Goal: Information Seeking & Learning: Learn about a topic

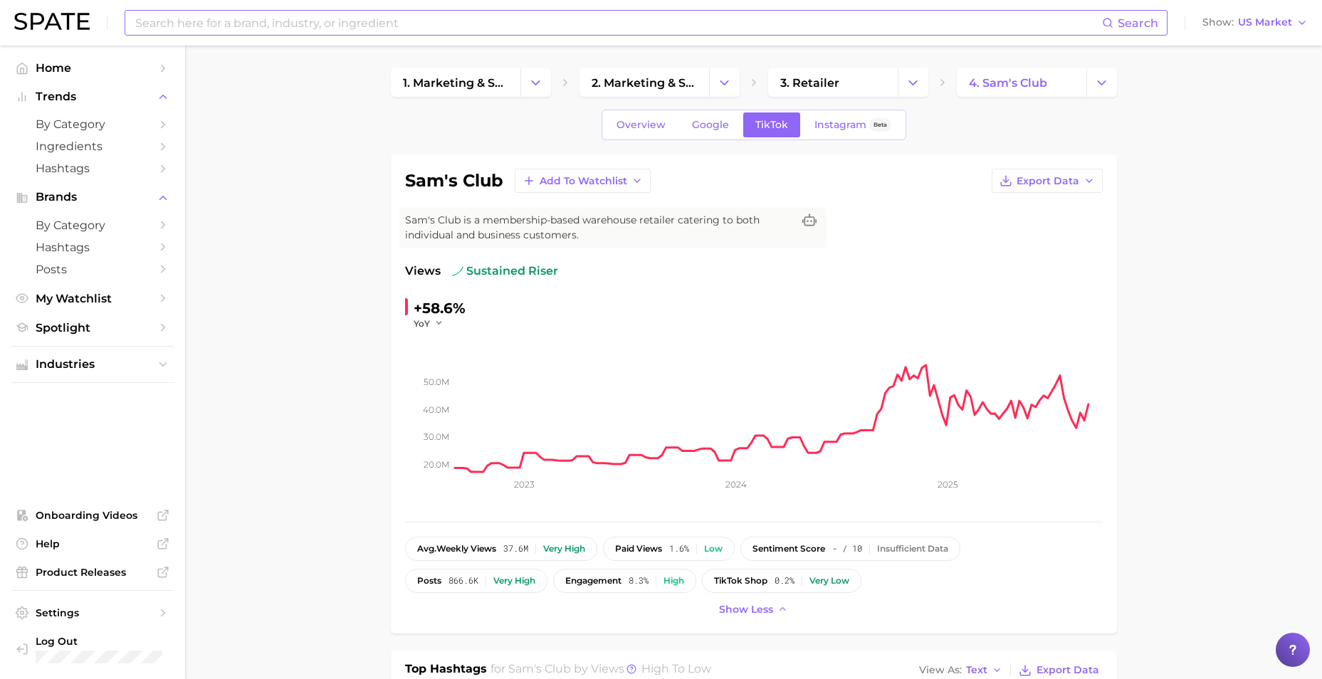
click at [336, 23] on input at bounding box center [618, 23] width 968 height 24
drag, startPoint x: 227, startPoint y: 22, endPoint x: 202, endPoint y: 25, distance: 25.1
click at [202, 25] on input "tresemme a-list" at bounding box center [618, 23] width 968 height 24
type input "tresemme a list"
drag, startPoint x: 289, startPoint y: 110, endPoint x: 172, endPoint y: 6, distance: 156.8
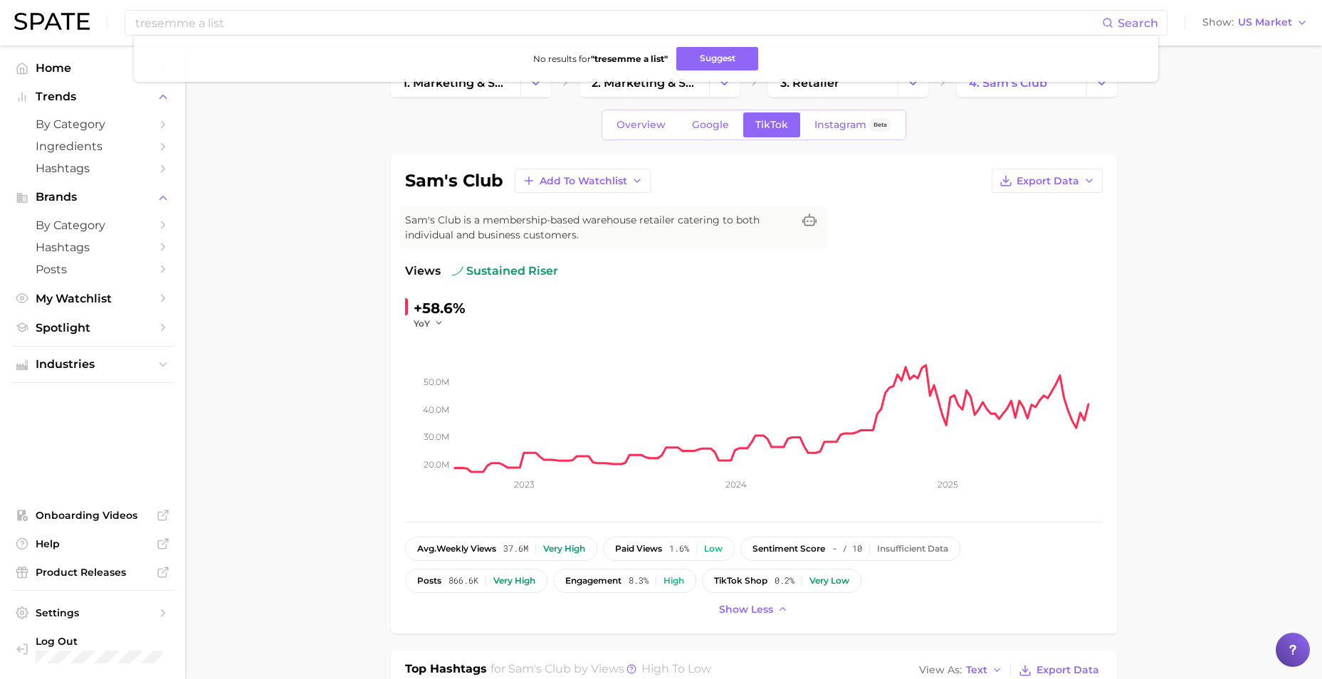
click at [101, 83] on ul "Home Trends by Category Ingredients Hashtags Brands by Category Hashtags Posts …" at bounding box center [92, 198] width 162 height 282
click at [100, 63] on span "Home" at bounding box center [93, 68] width 114 height 14
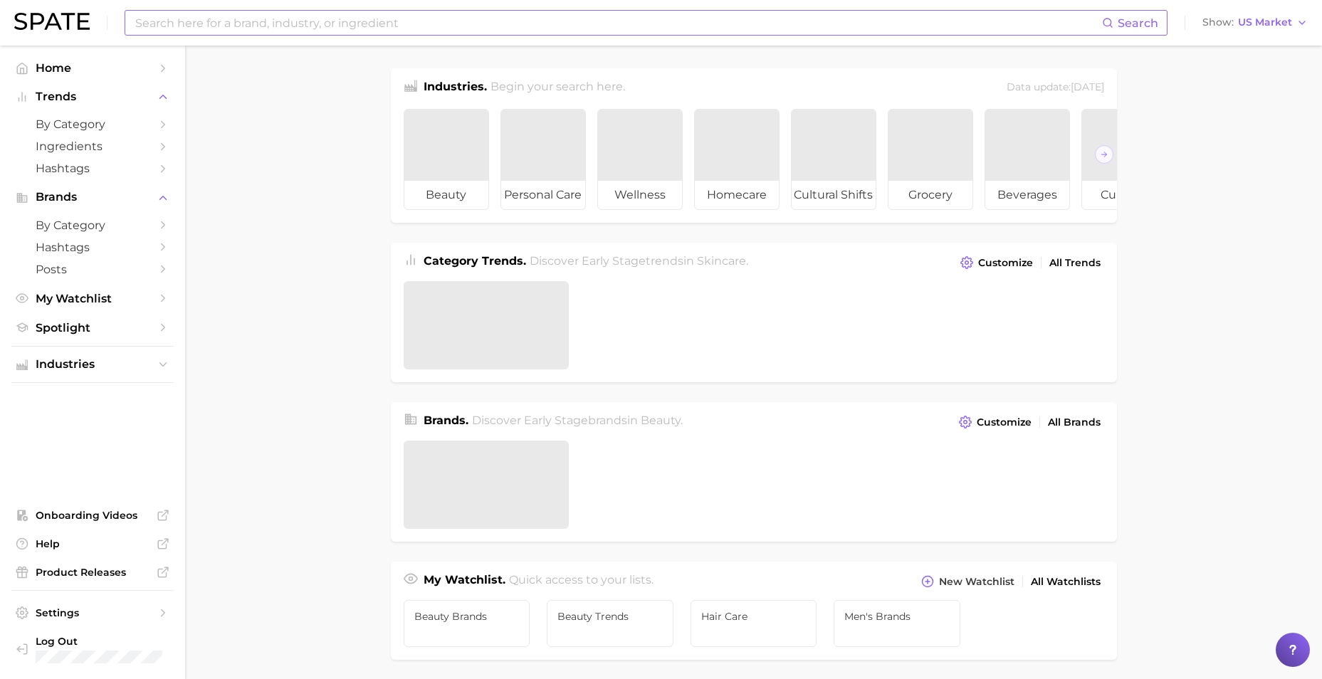
click at [228, 30] on input at bounding box center [618, 23] width 968 height 24
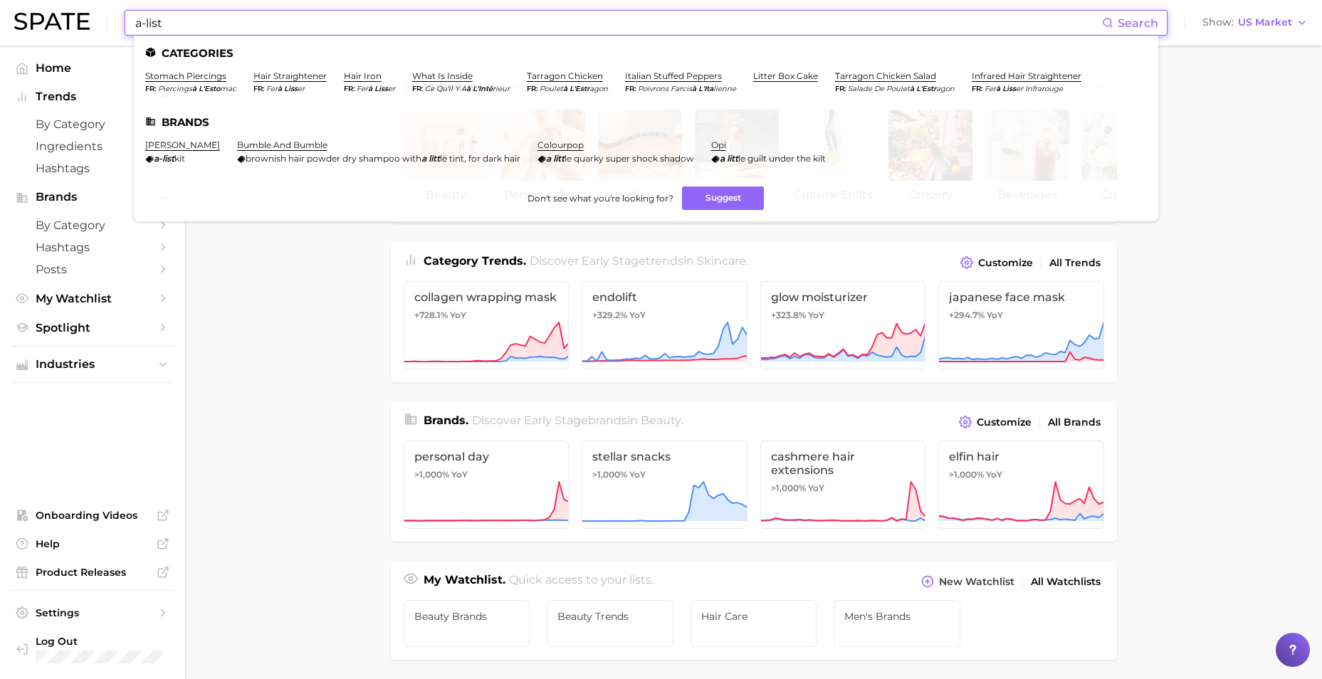
drag, startPoint x: 246, startPoint y: 28, endPoint x: 26, endPoint y: 16, distance: 220.2
click at [26, 16] on div "a-list Search Categories stomach piercings fr piercings à l ' esto mac hair str…" at bounding box center [660, 23] width 1293 height 46
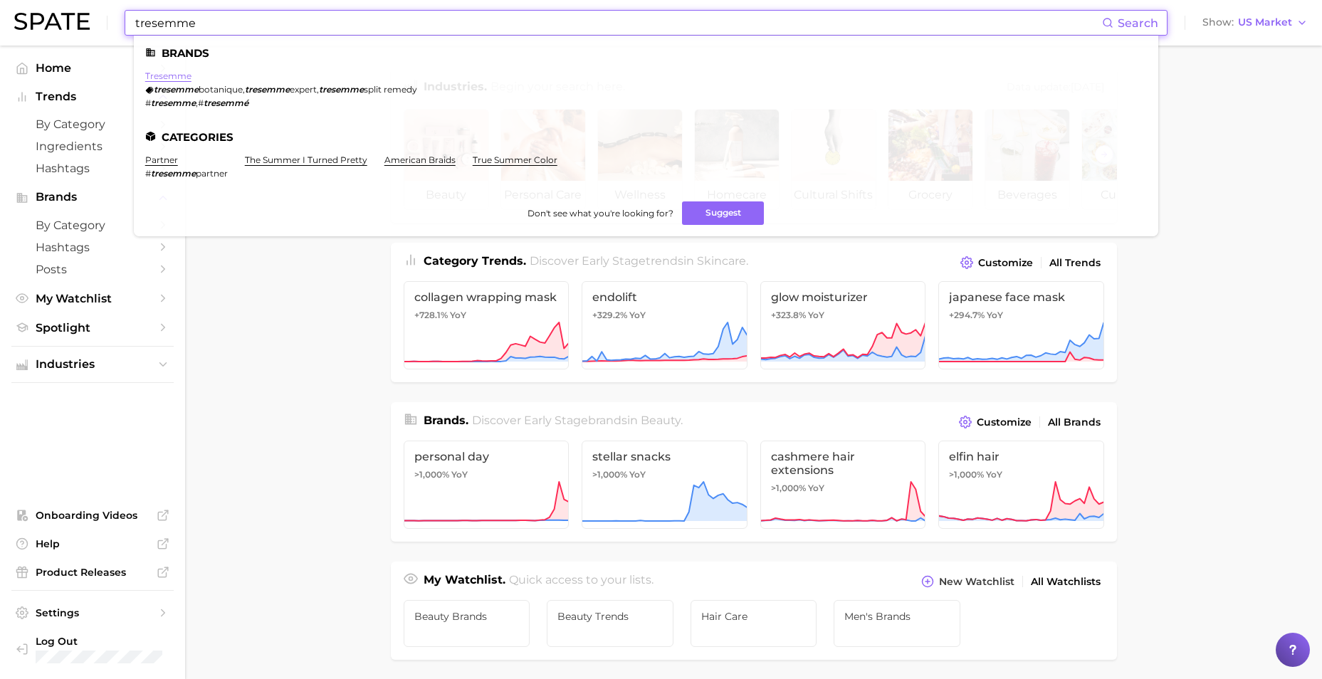
type input "tresemme"
click at [152, 76] on link "tresemme" at bounding box center [168, 75] width 46 height 11
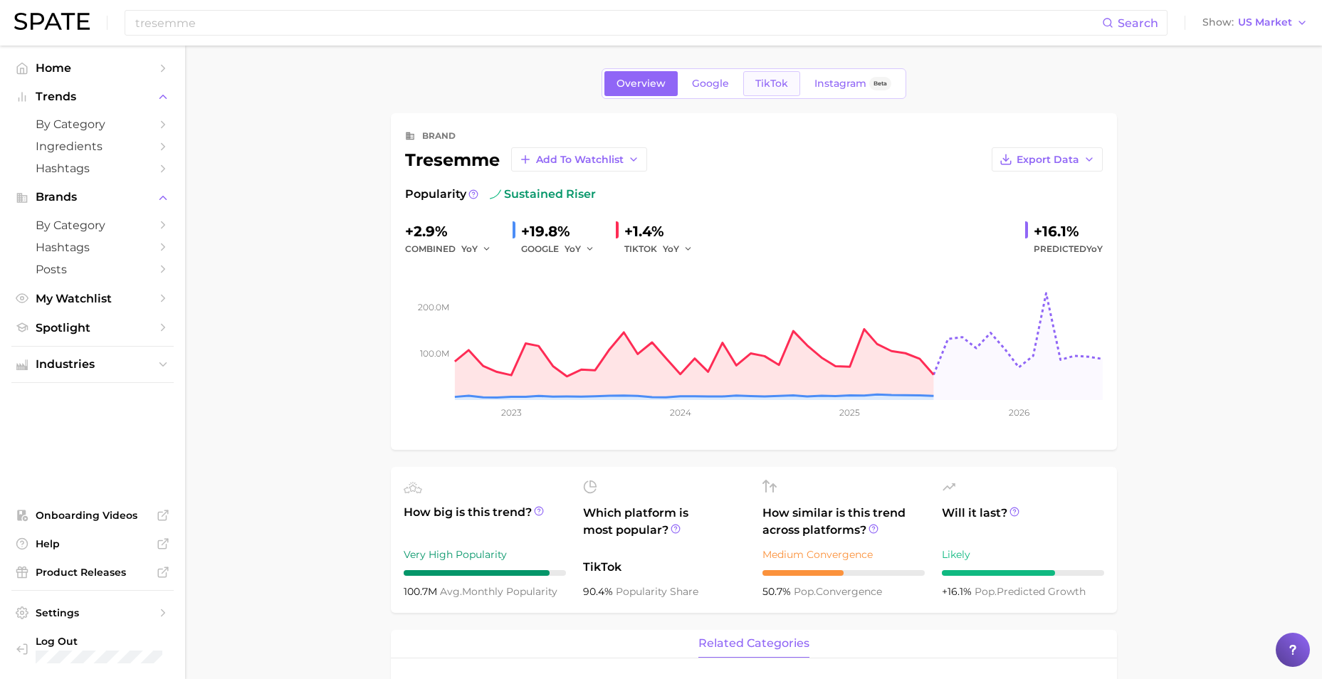
click at [786, 88] on span "TikTok" at bounding box center [771, 84] width 33 height 12
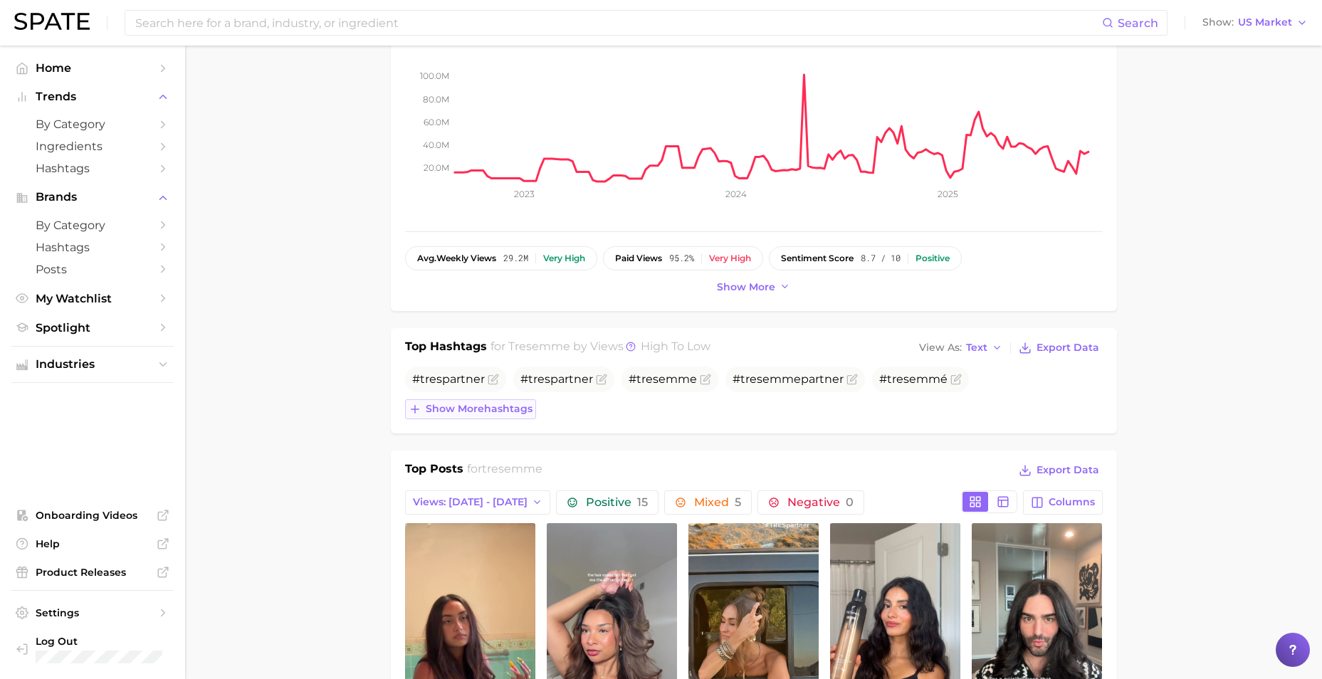
click at [497, 401] on button "Show more hashtags" at bounding box center [470, 409] width 131 height 20
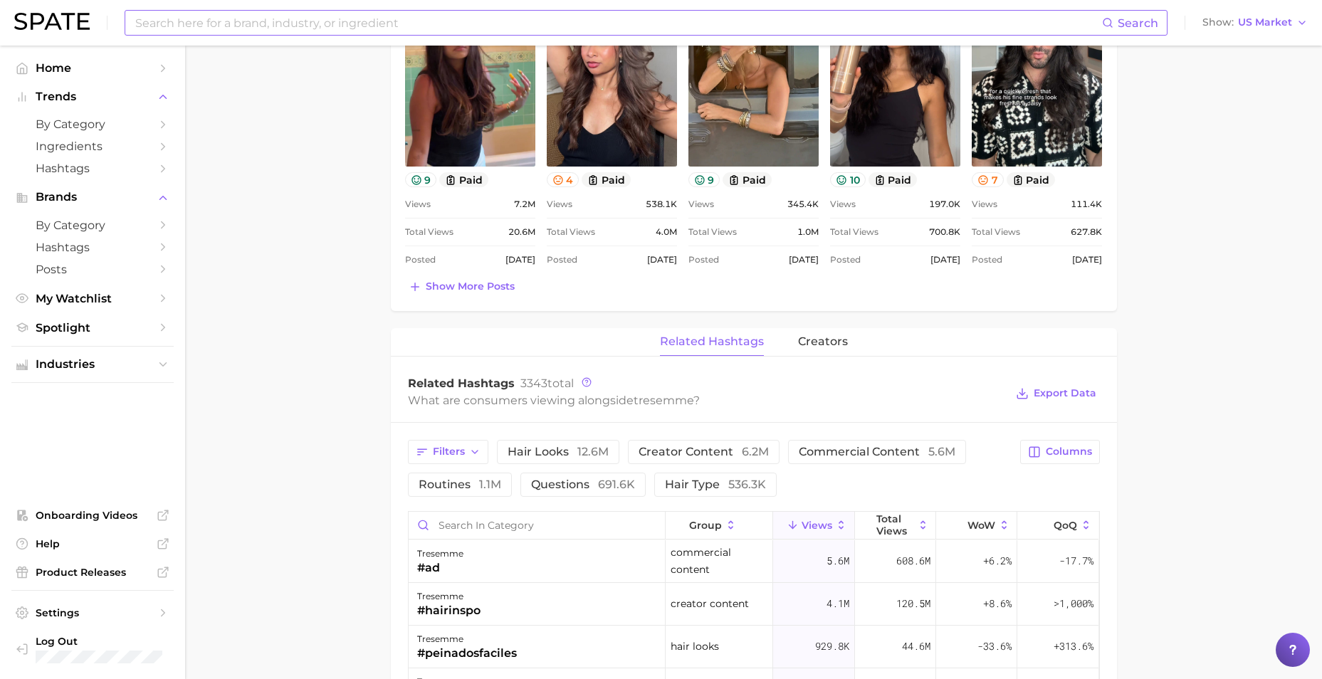
scroll to position [854, 0]
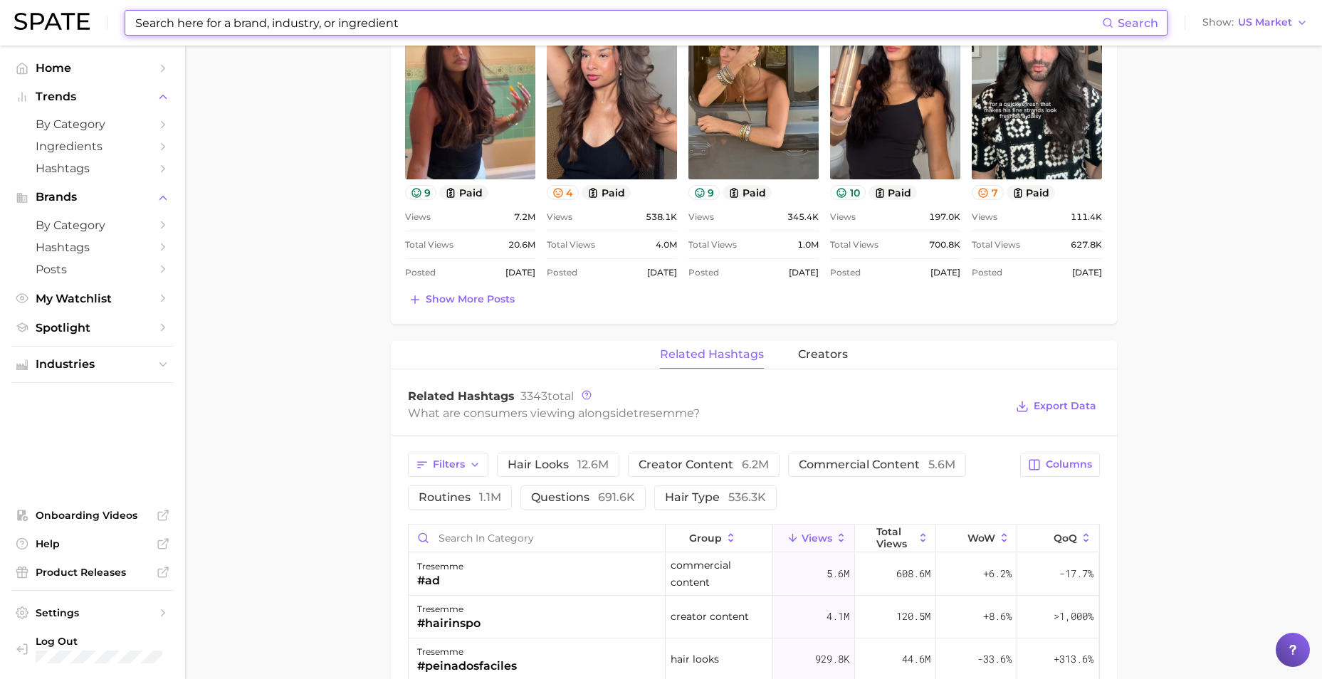
click at [246, 34] on input at bounding box center [618, 23] width 968 height 24
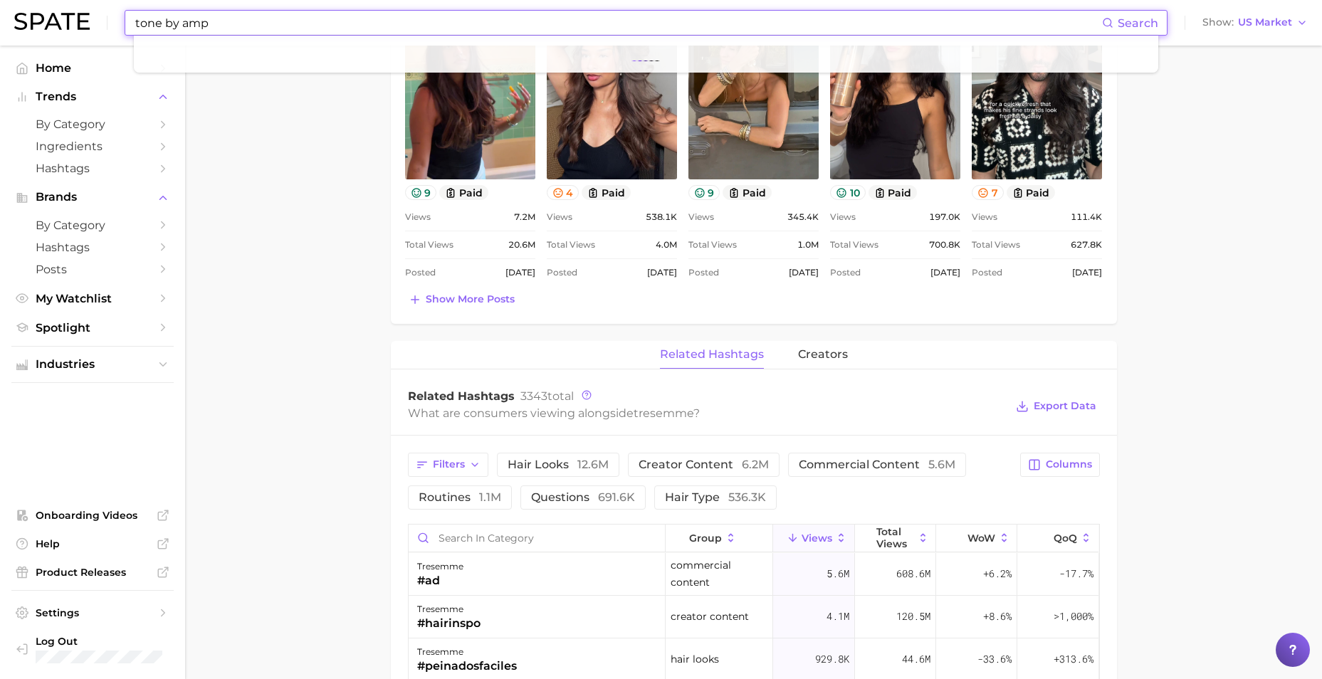
type input "tone by amp"
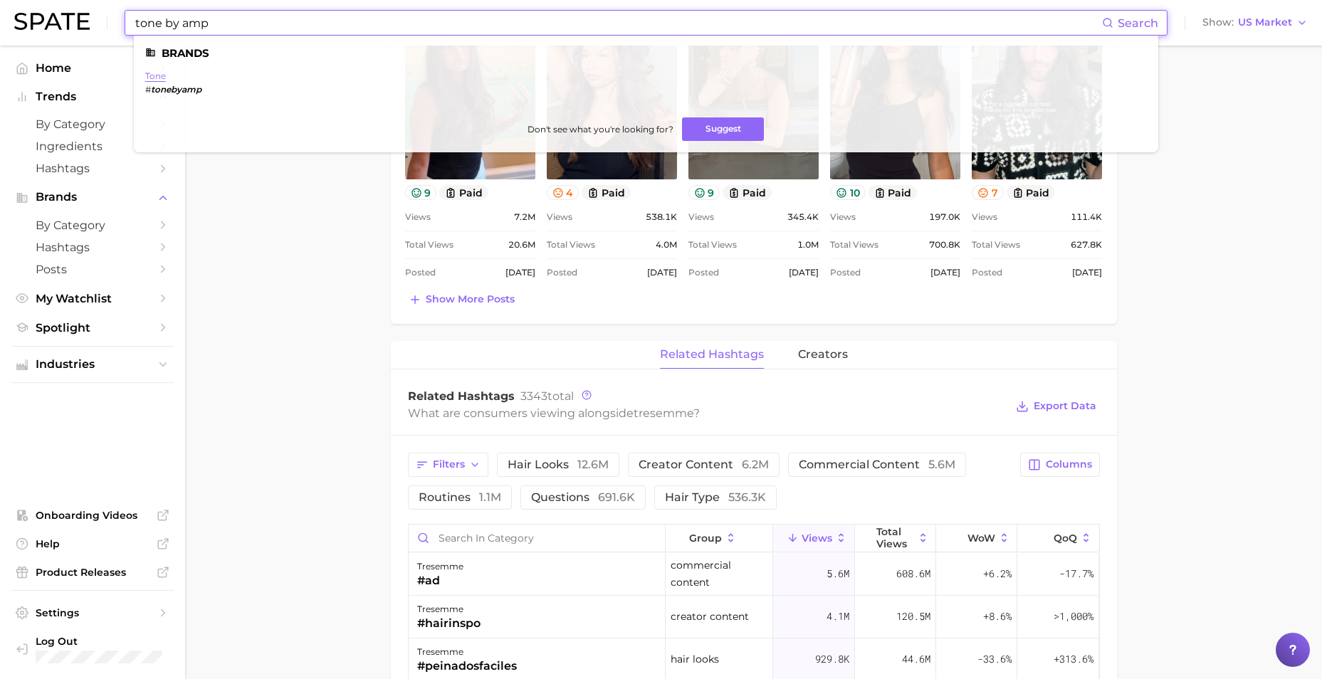
click at [154, 74] on link "tone" at bounding box center [155, 75] width 21 height 11
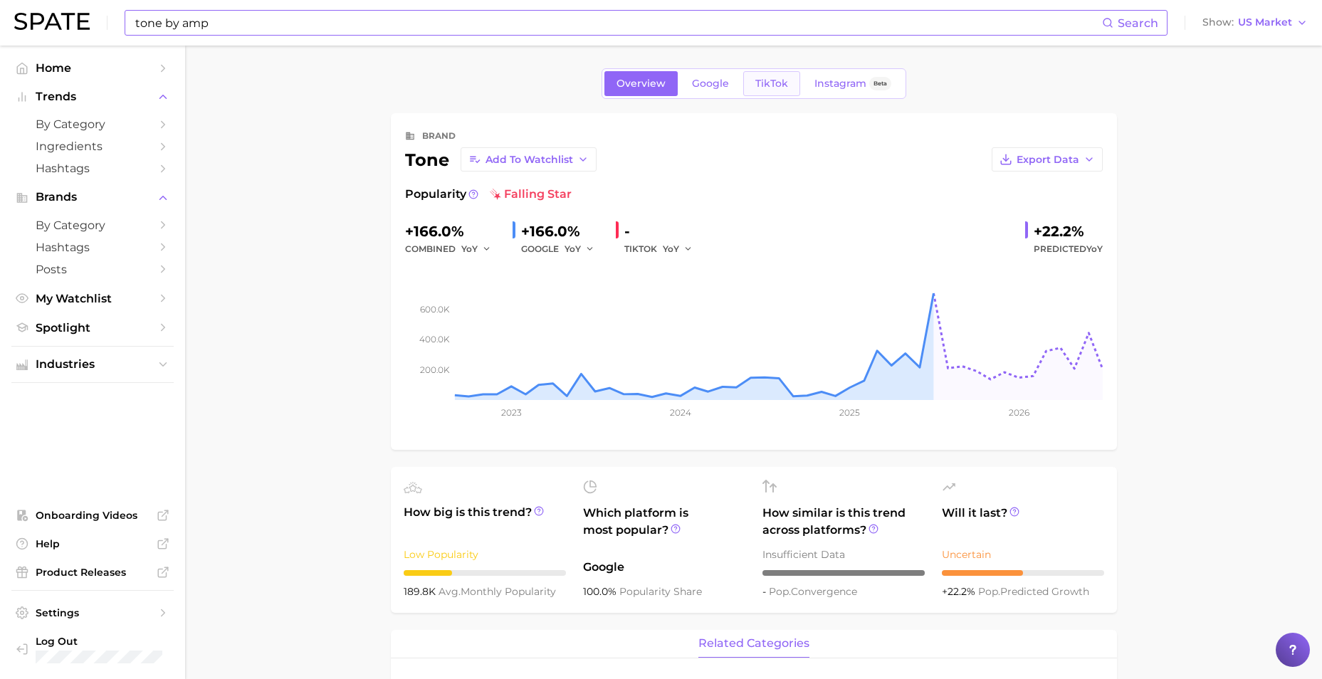
click at [764, 84] on span "TikTok" at bounding box center [771, 84] width 33 height 12
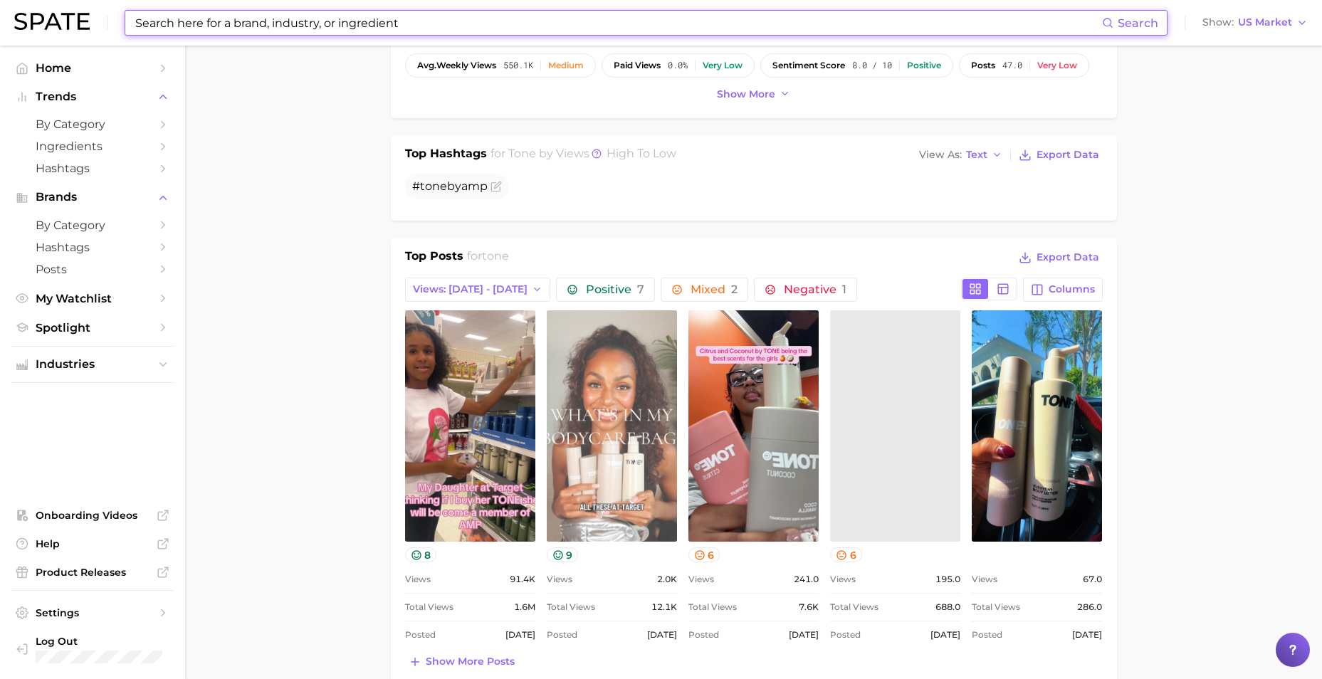
scroll to position [427, 0]
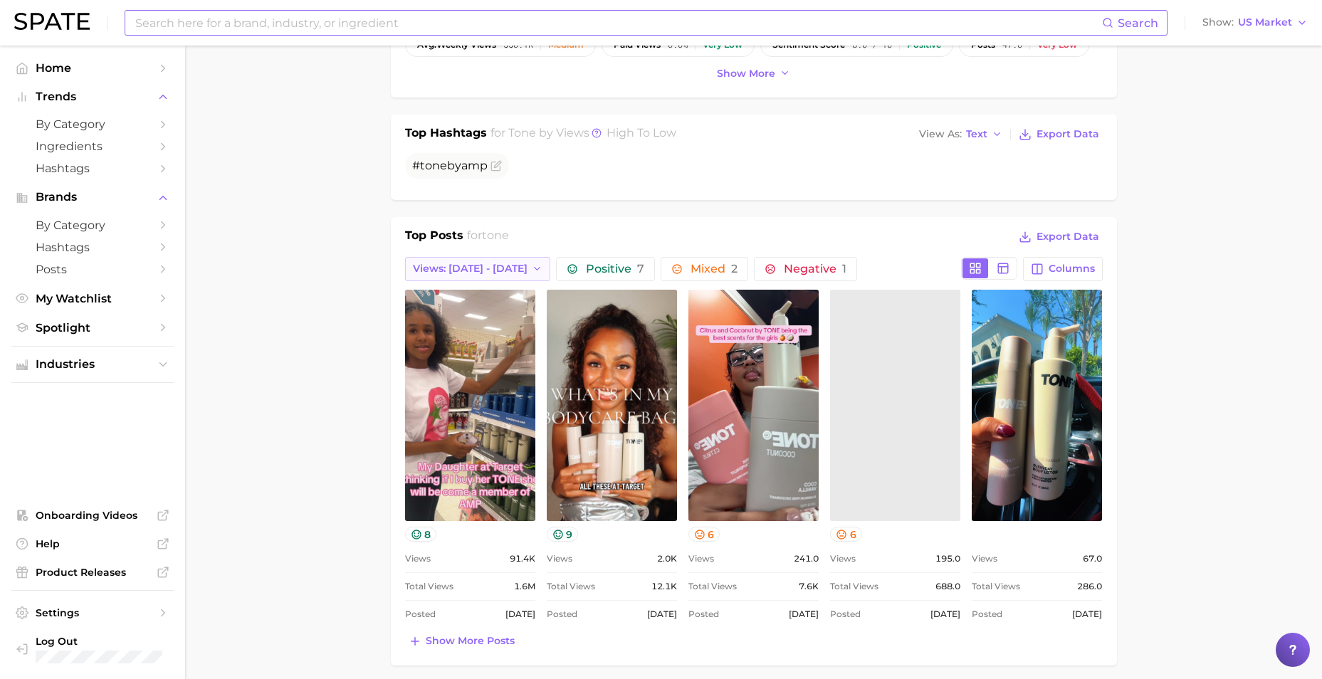
click at [449, 265] on span "Views: [DATE] - [DATE]" at bounding box center [470, 269] width 115 height 12
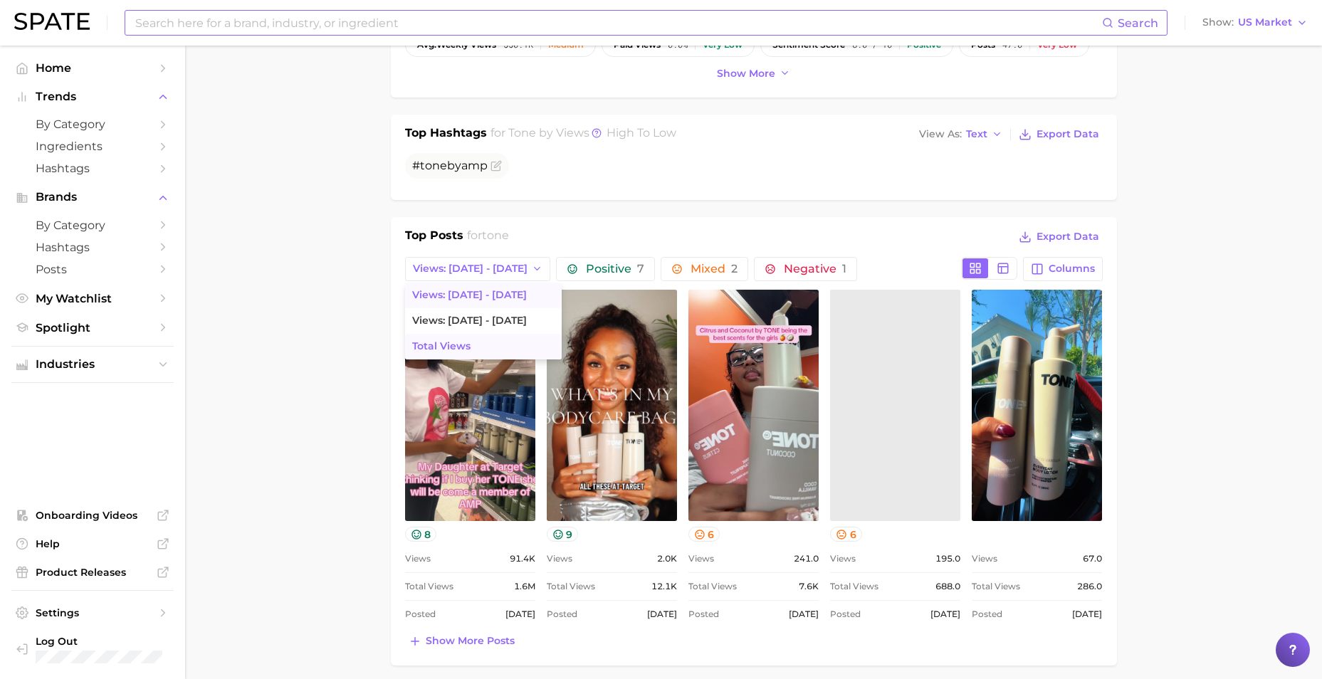
click at [465, 345] on span "Total Views" at bounding box center [441, 346] width 58 height 12
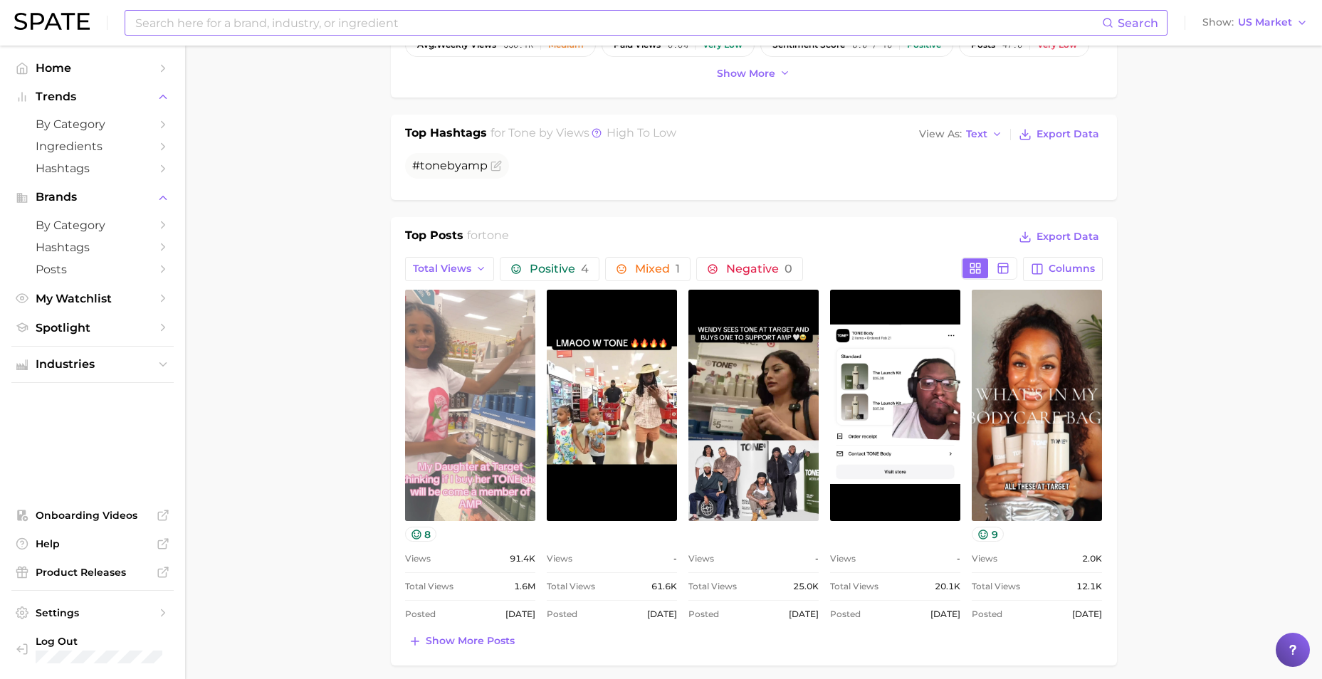
scroll to position [0, 0]
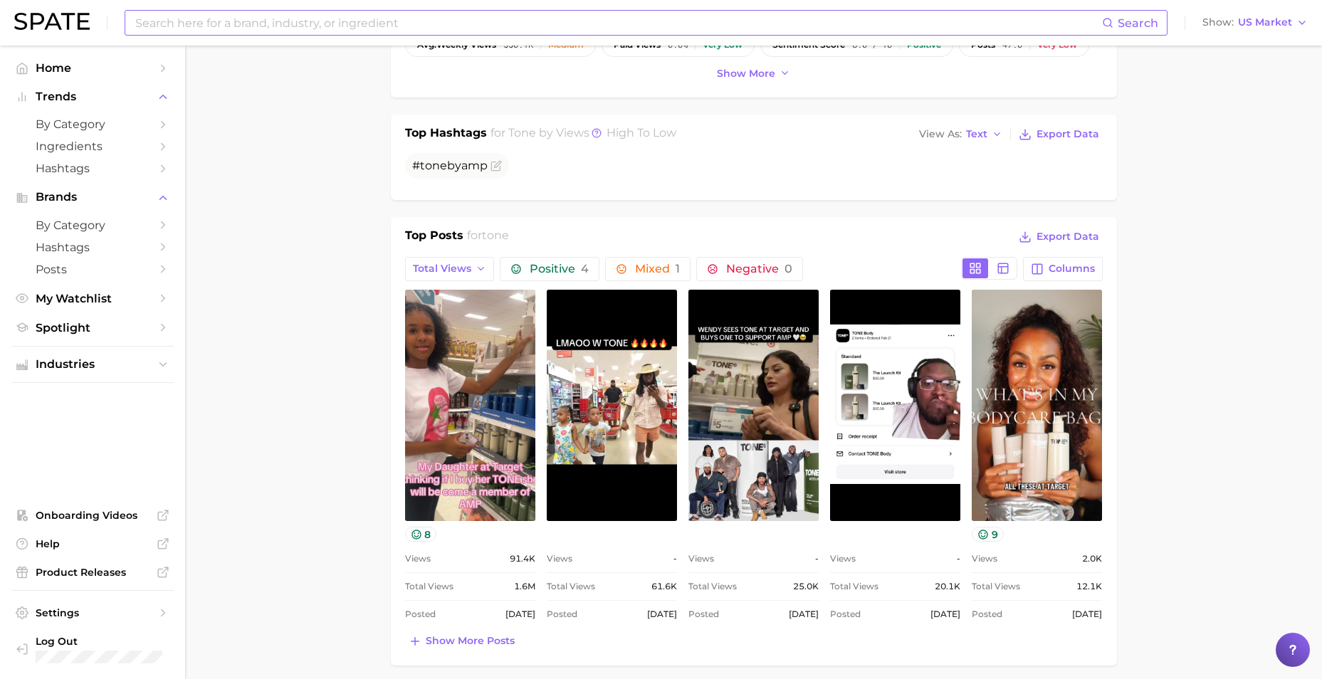
click at [1194, 379] on main "Overview Google TikTok Instagram Beta brand tone Add to Watchlist Export Data V…" at bounding box center [753, 626] width 1137 height 2014
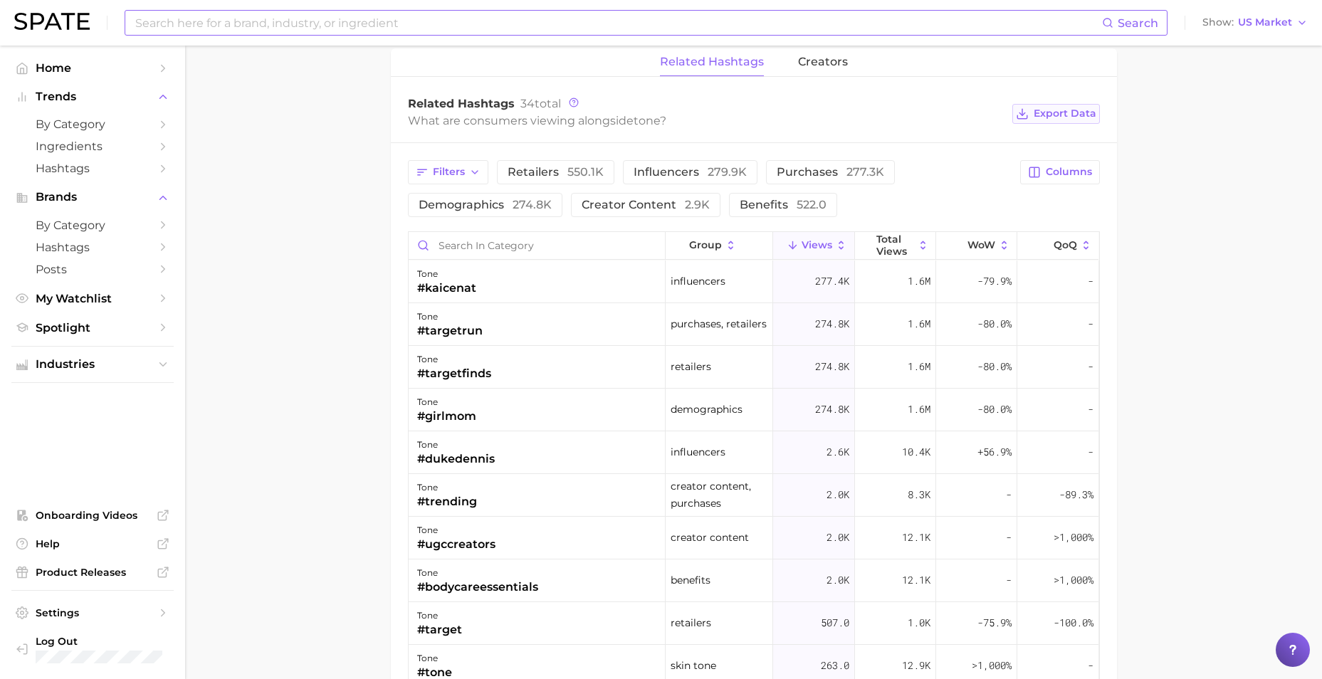
click at [1070, 105] on button "Export Data" at bounding box center [1055, 114] width 87 height 20
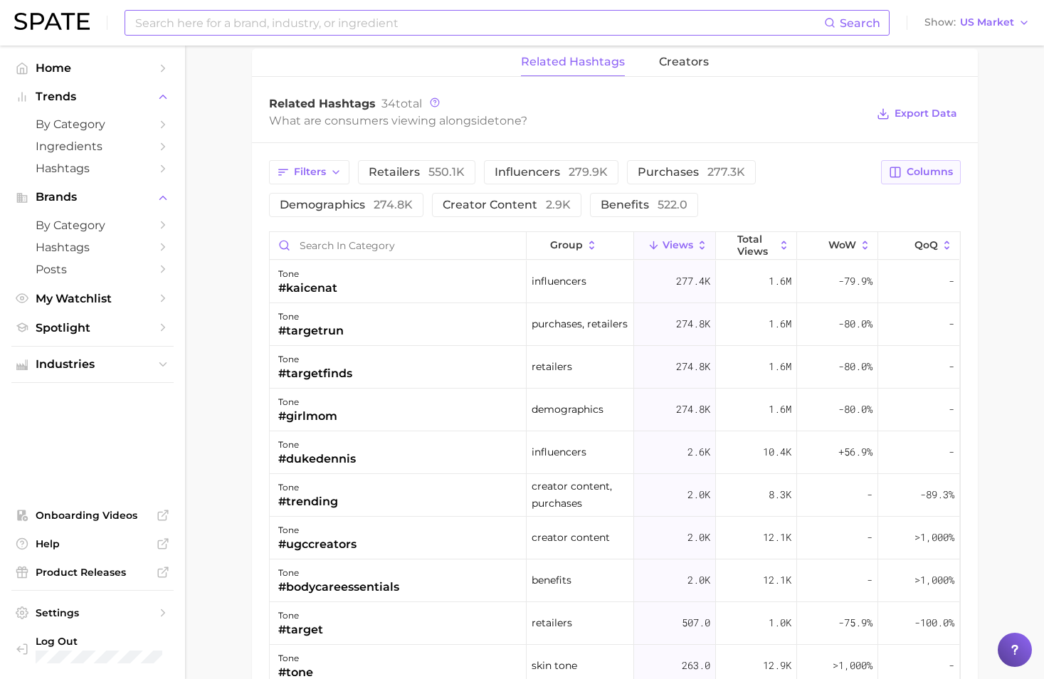
click at [914, 172] on span "Columns" at bounding box center [930, 172] width 46 height 12
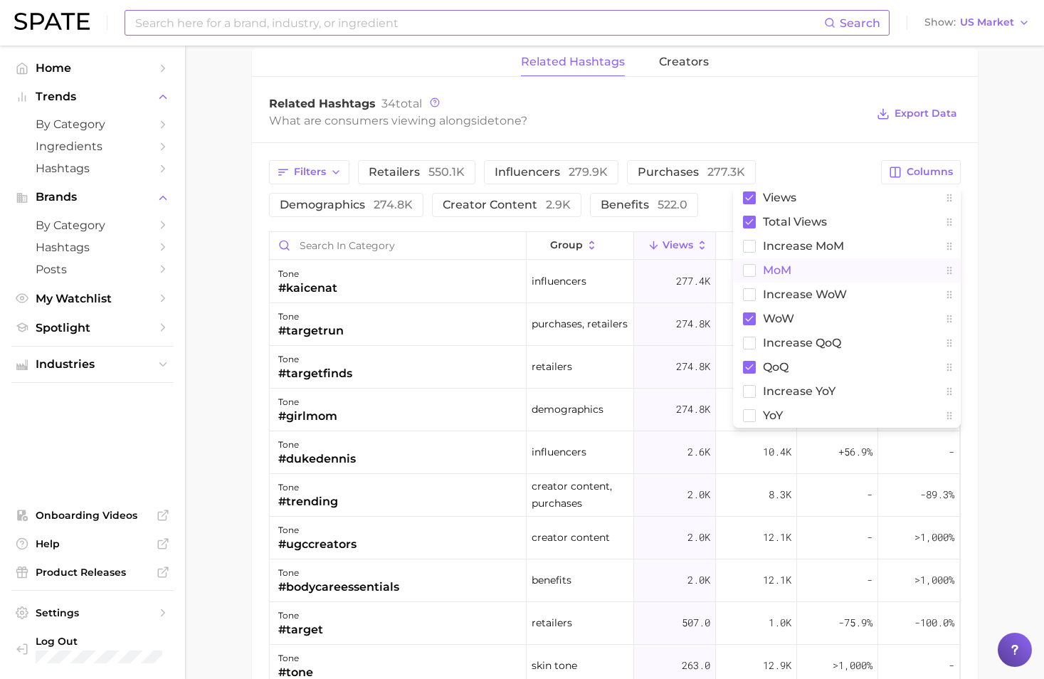
click at [784, 270] on span "MoM" at bounding box center [777, 270] width 28 height 12
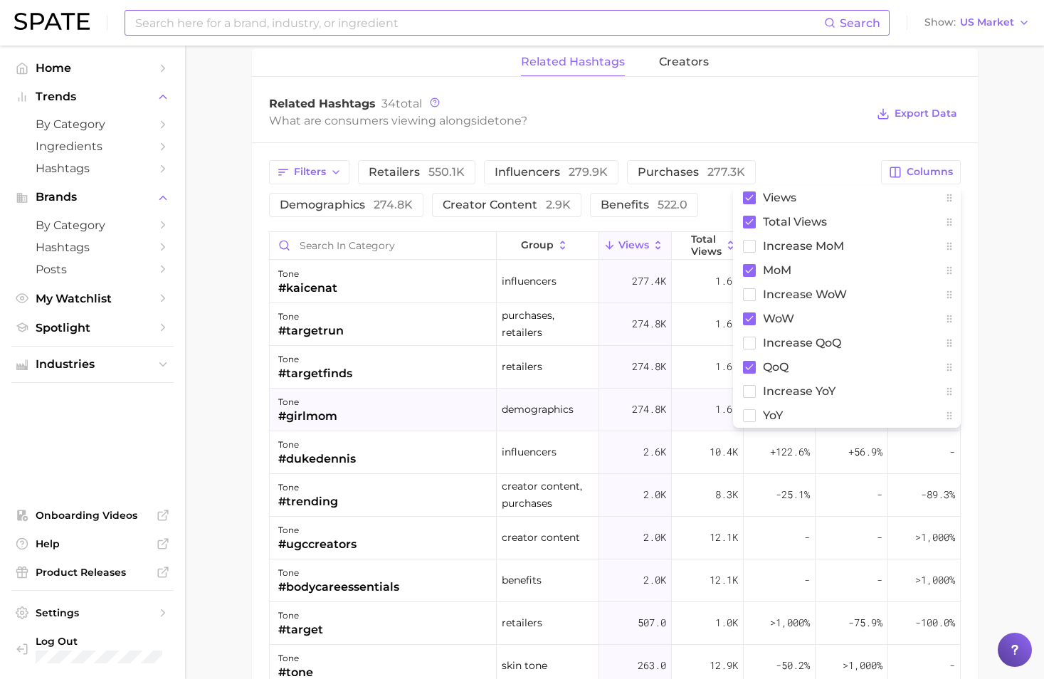
click at [273, 411] on div "tone #girlmom" at bounding box center [384, 410] width 228 height 43
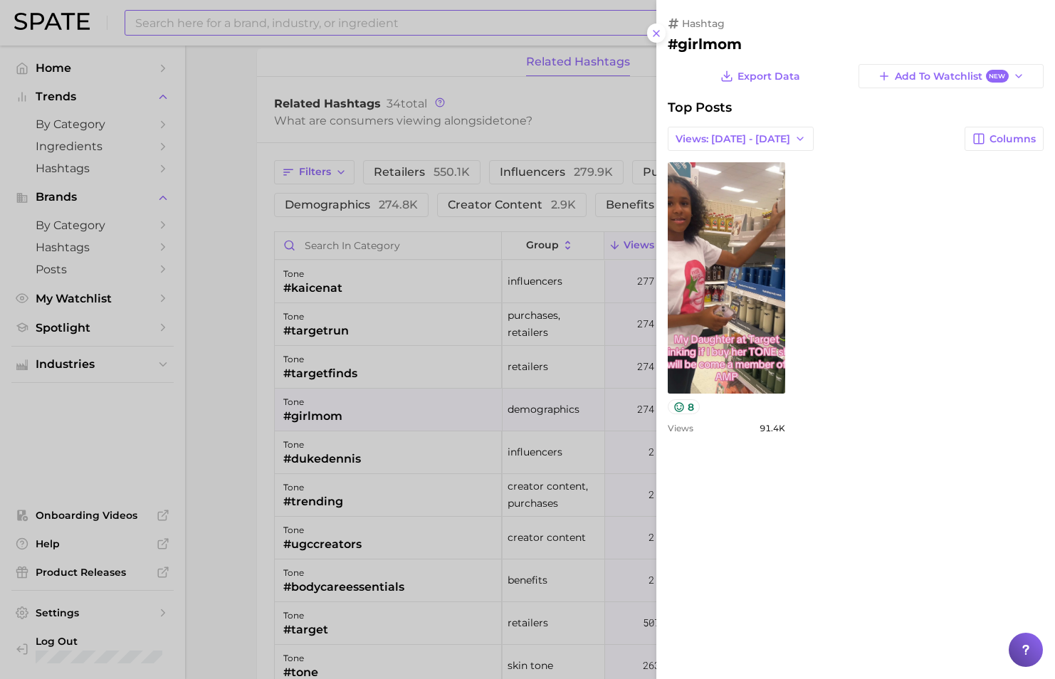
drag, startPoint x: 658, startPoint y: 33, endPoint x: 816, endPoint y: 85, distance: 166.3
click at [658, 33] on icon at bounding box center [655, 33] width 11 height 11
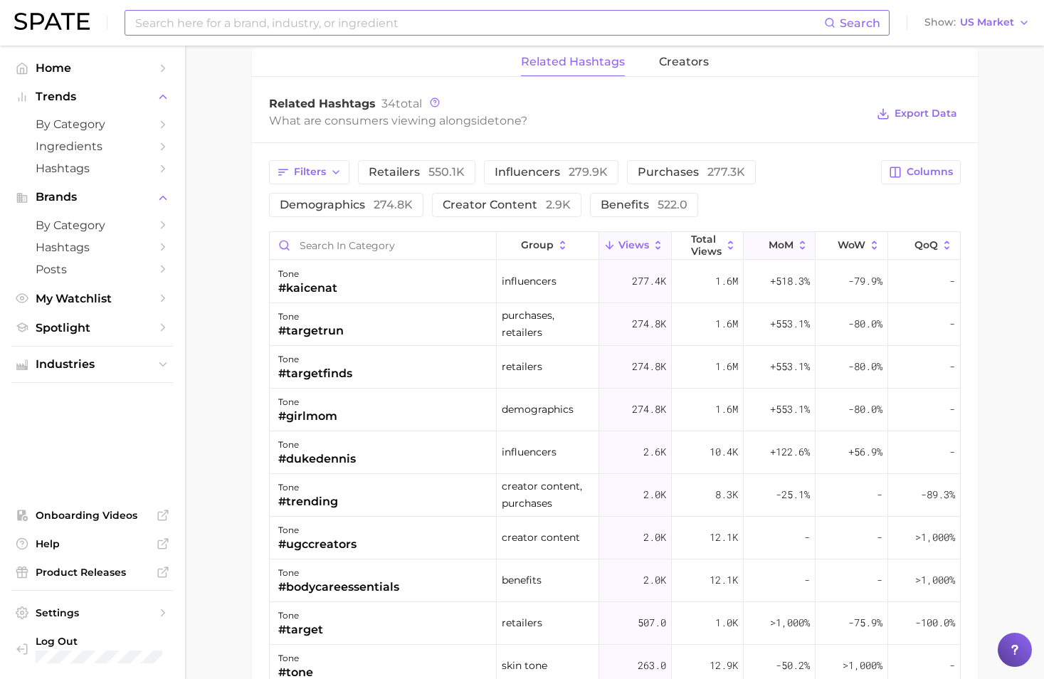
drag, startPoint x: 838, startPoint y: 243, endPoint x: 746, endPoint y: 248, distance: 92.7
click at [746, 248] on div "group Views Total Views MoM WoW QoQ" at bounding box center [615, 246] width 690 height 28
click at [943, 171] on span "Columns" at bounding box center [930, 172] width 46 height 12
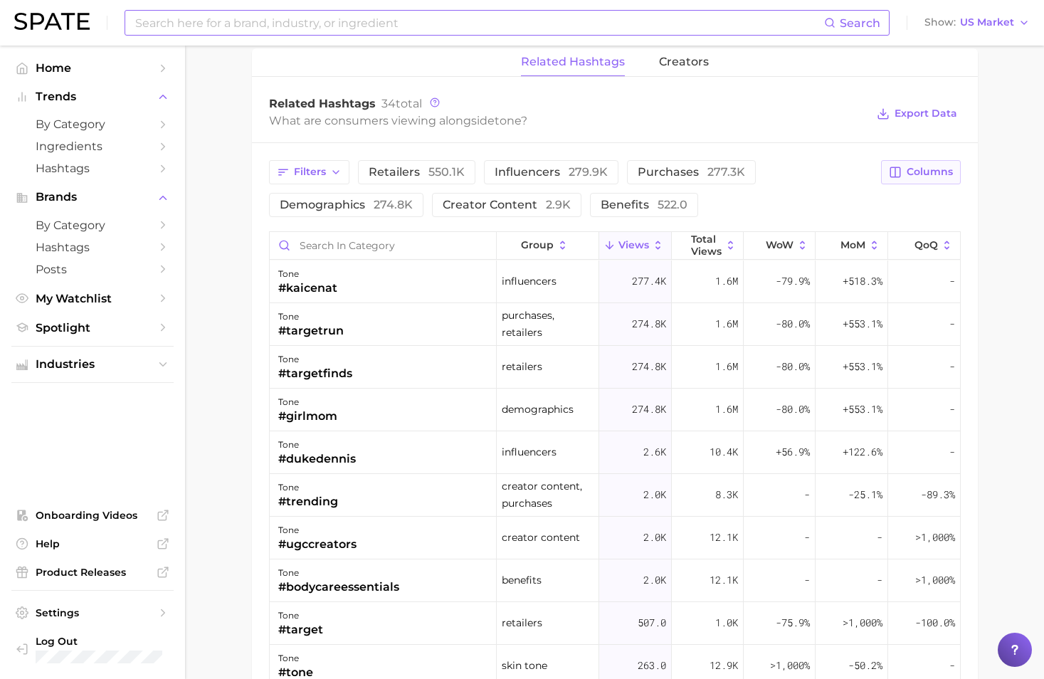
click at [921, 176] on span "Columns" at bounding box center [930, 172] width 46 height 12
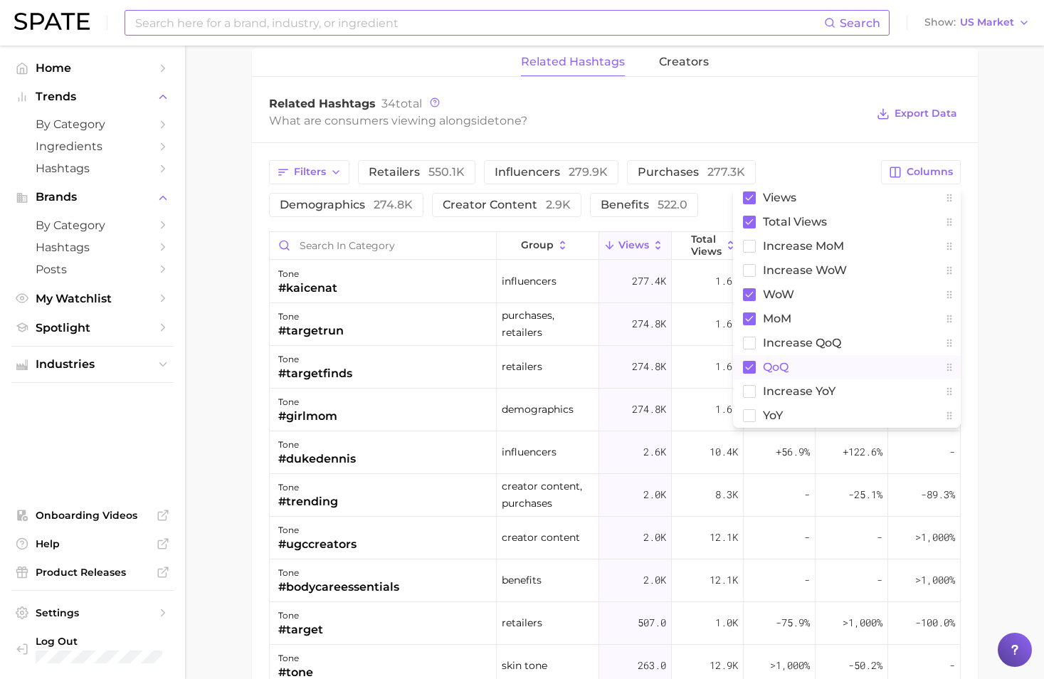
drag, startPoint x: 753, startPoint y: 364, endPoint x: 998, endPoint y: 342, distance: 245.9
click at [754, 364] on rect at bounding box center [749, 367] width 13 height 13
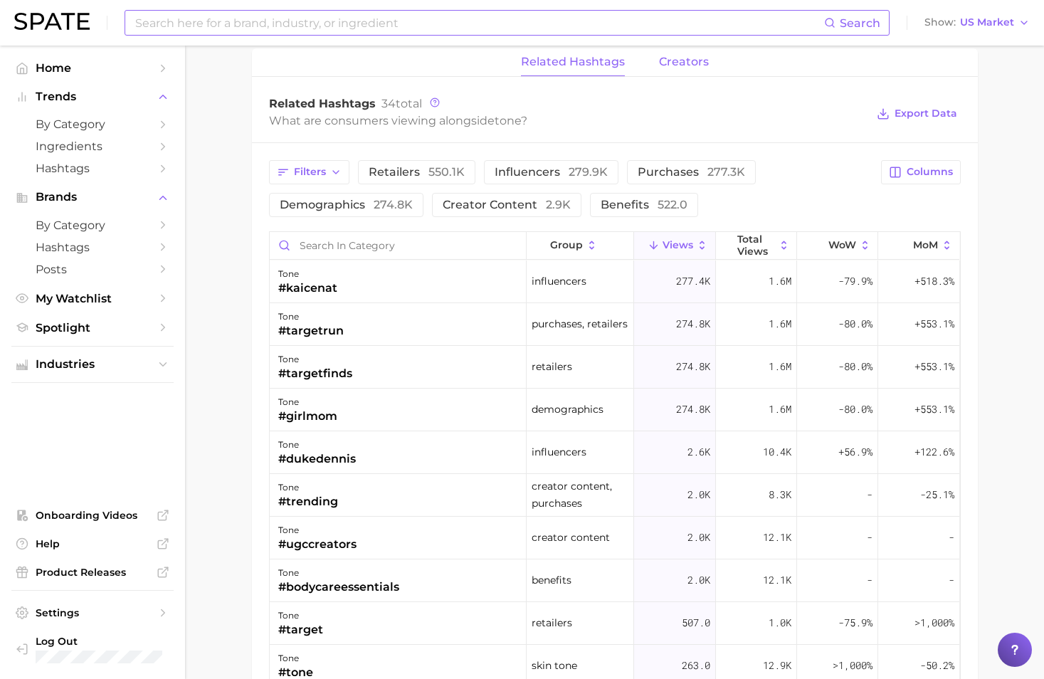
click at [682, 59] on span "creators" at bounding box center [684, 62] width 50 height 13
